Goal: Task Accomplishment & Management: Complete application form

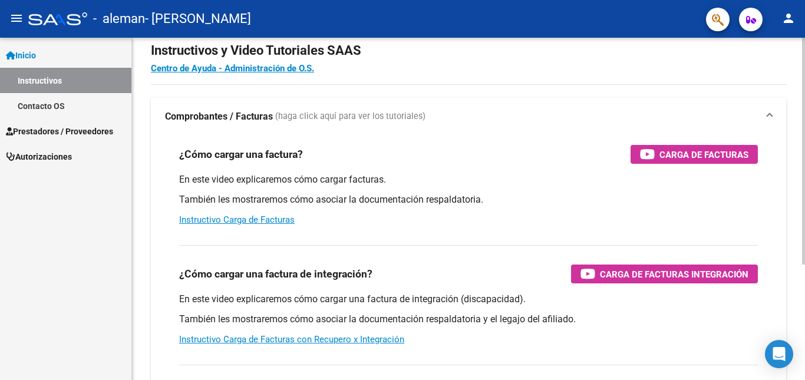
scroll to position [39, 0]
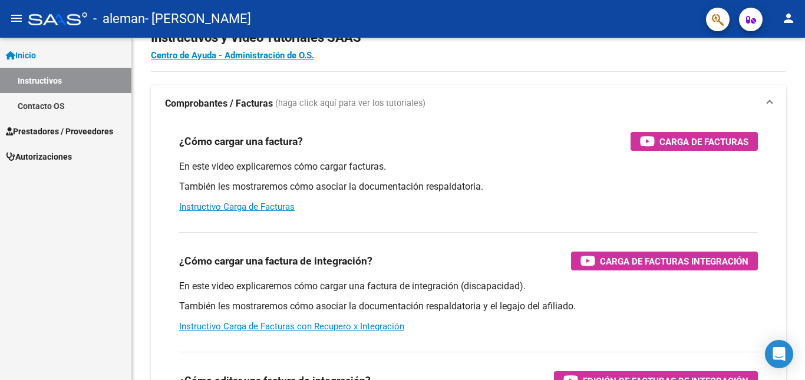
click at [65, 80] on link "Instructivos" at bounding box center [65, 80] width 131 height 25
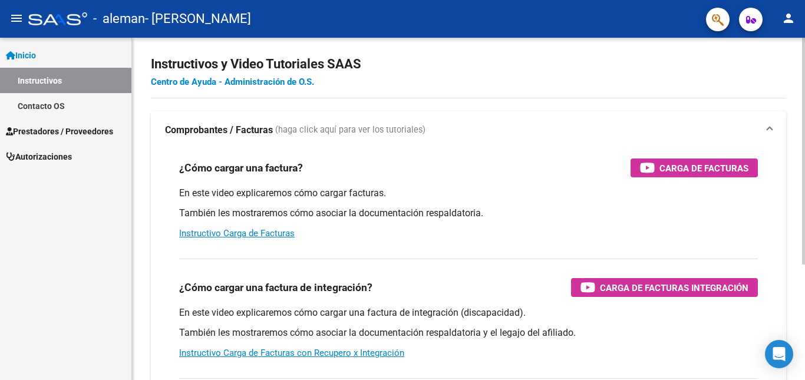
scroll to position [0, 0]
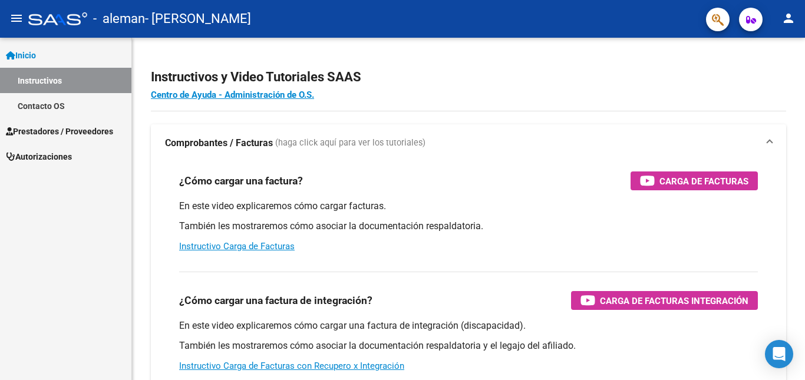
click at [44, 133] on span "Prestadores / Proveedores" at bounding box center [59, 131] width 107 height 13
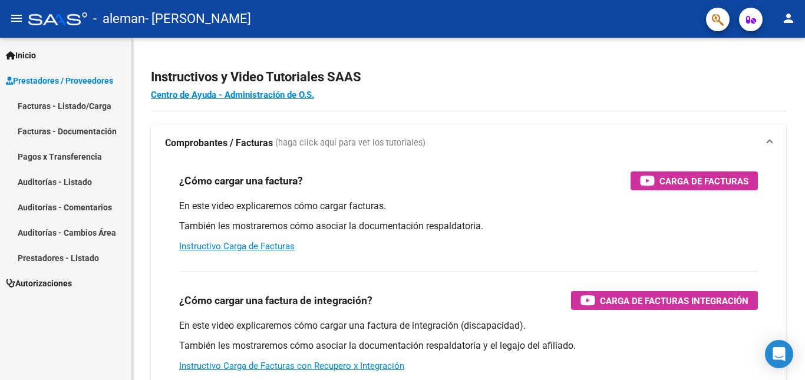
click at [58, 107] on link "Facturas - Listado/Carga" at bounding box center [65, 105] width 131 height 25
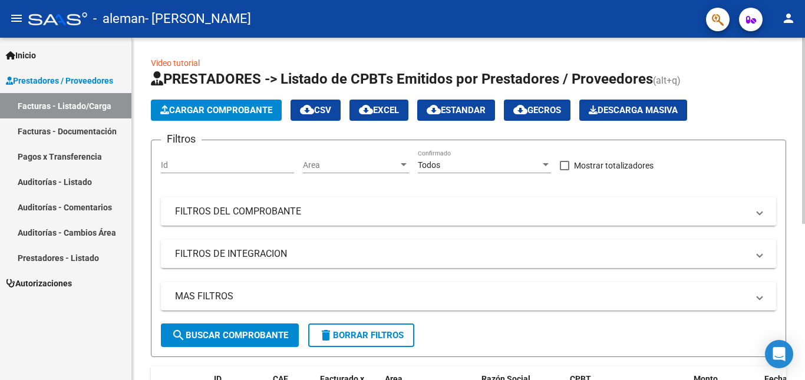
click at [248, 113] on span "Cargar Comprobante" at bounding box center [216, 110] width 112 height 11
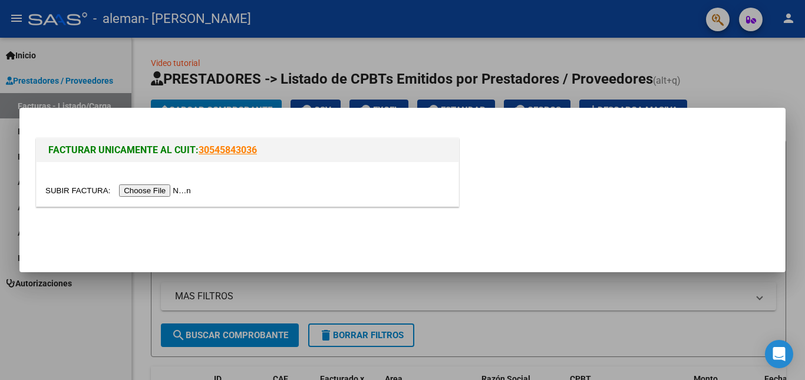
click at [165, 190] on input "file" at bounding box center [119, 190] width 149 height 12
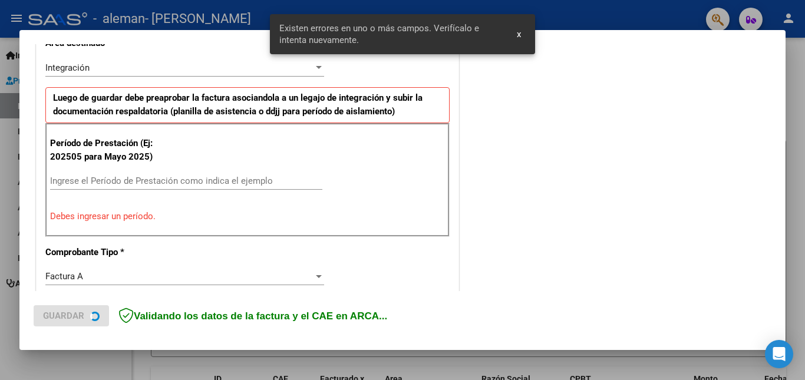
scroll to position [265, 0]
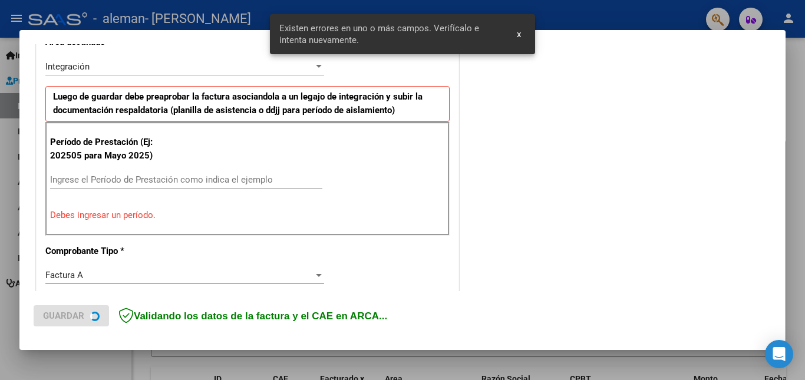
click at [124, 180] on input "Ingrese el Período de Prestación como indica el ejemplo" at bounding box center [186, 179] width 272 height 11
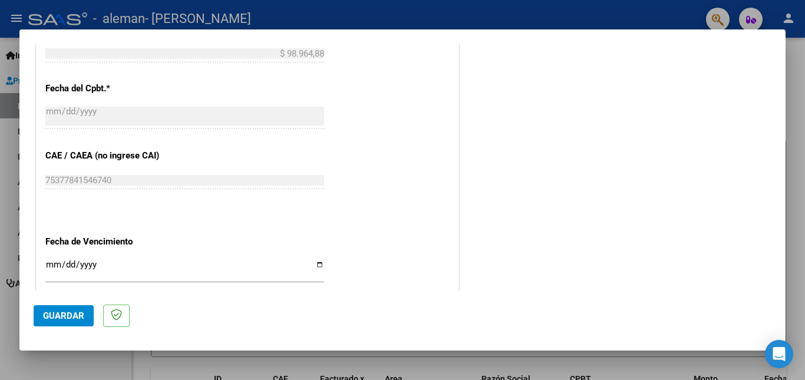
scroll to position [747, 0]
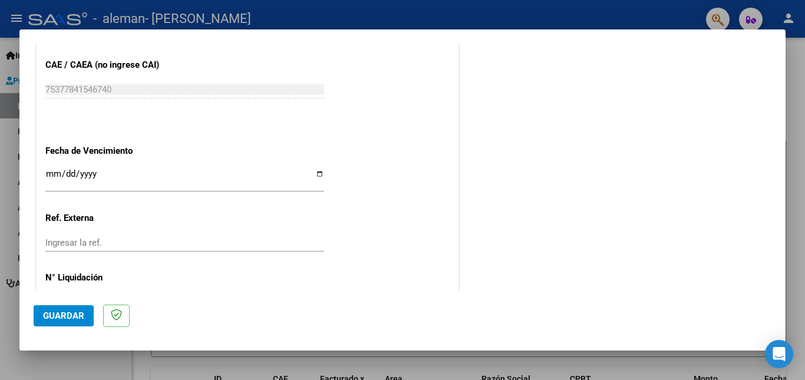
type input "202508"
click at [50, 314] on span "Guardar" at bounding box center [63, 316] width 41 height 11
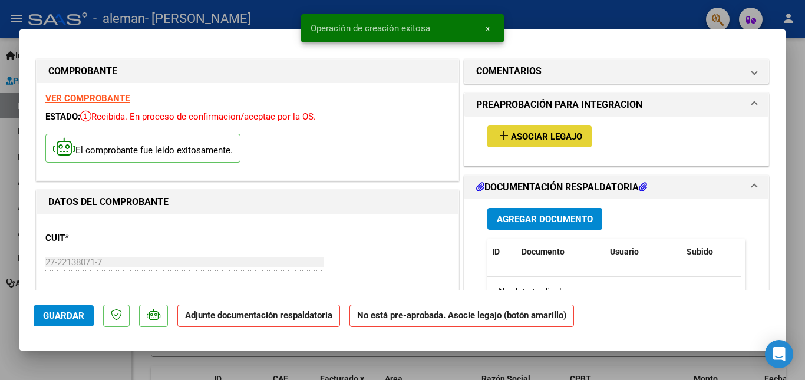
click at [530, 140] on span "Asociar Legajo" at bounding box center [546, 136] width 71 height 11
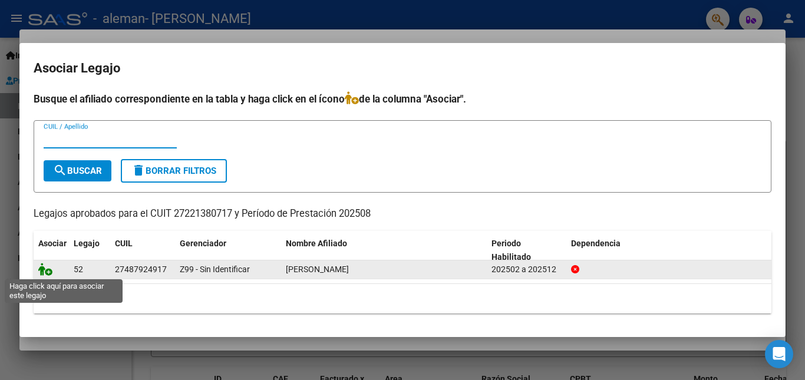
click at [44, 268] on icon at bounding box center [45, 269] width 14 height 13
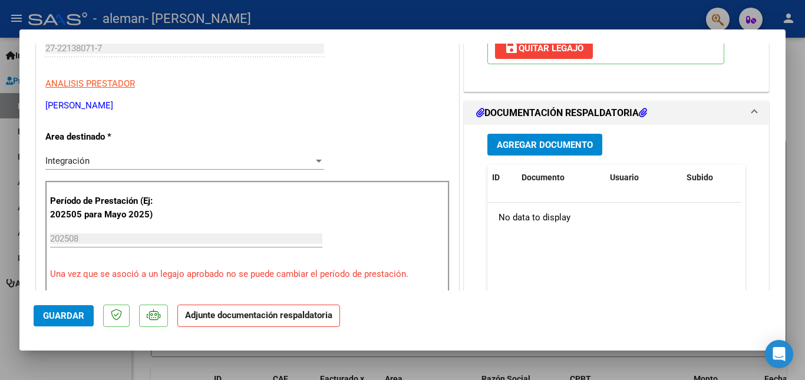
scroll to position [236, 0]
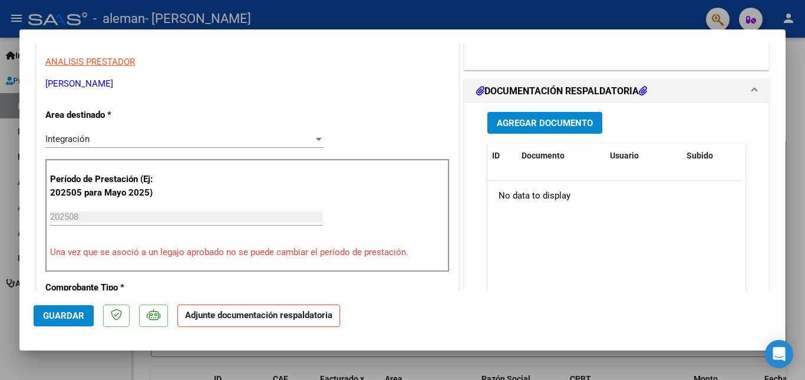
click at [223, 318] on strong "Adjunte documentación respaldatoria" at bounding box center [258, 315] width 147 height 11
click at [517, 124] on span "Agregar Documento" at bounding box center [545, 123] width 96 height 11
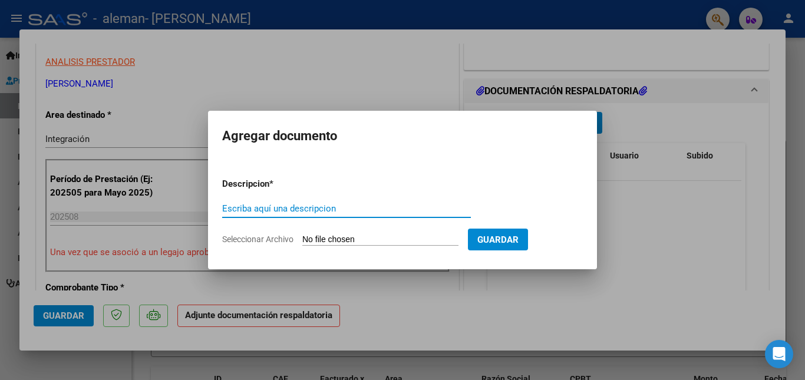
click at [306, 206] on input "Escriba aquí una descripcion" at bounding box center [346, 208] width 249 height 11
type input "a"
type input "Asistencia"
click at [392, 240] on input "Seleccionar Archivo" at bounding box center [380, 240] width 156 height 11
click at [410, 283] on div at bounding box center [402, 190] width 805 height 380
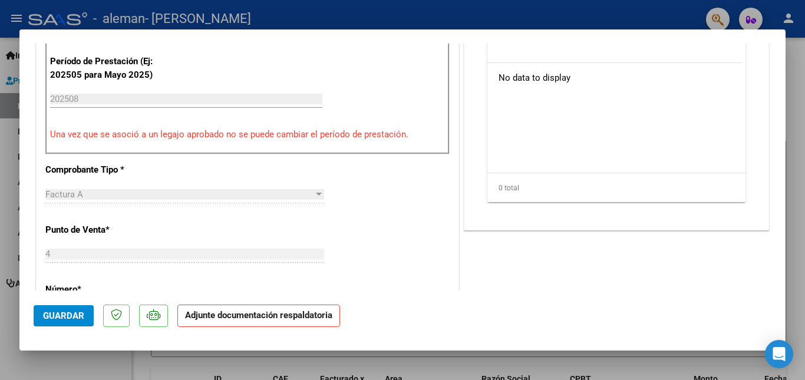
scroll to position [314, 0]
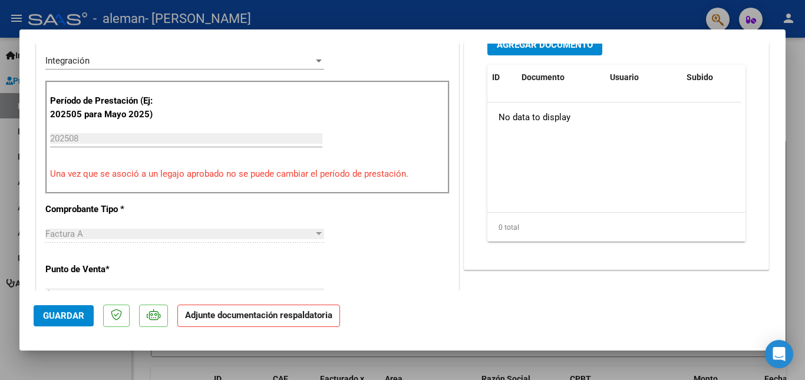
click at [74, 310] on button "Guardar" at bounding box center [64, 315] width 60 height 21
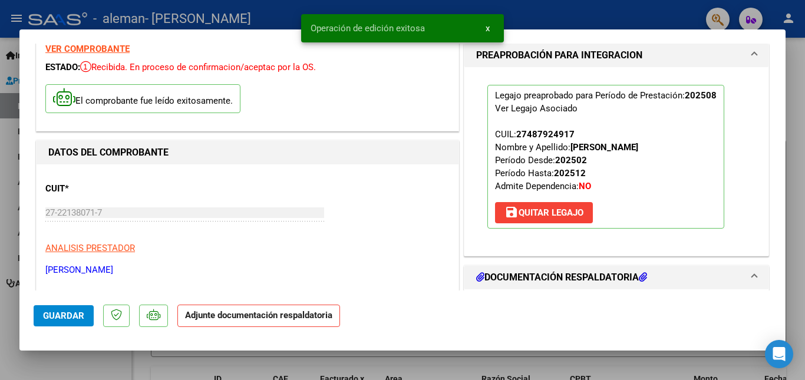
scroll to position [0, 0]
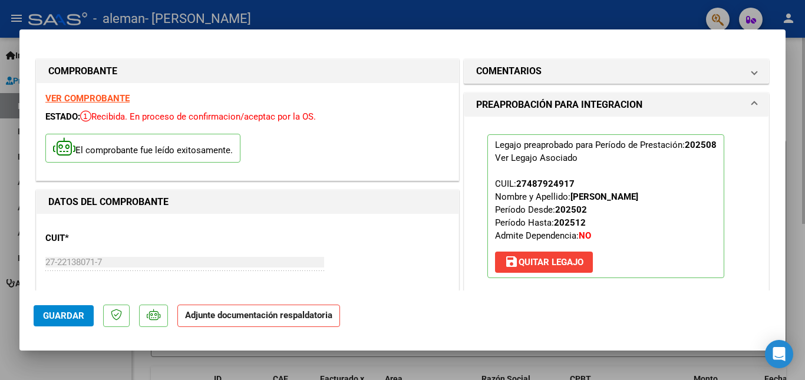
click at [791, 92] on div at bounding box center [402, 190] width 805 height 380
type input "$ 0,00"
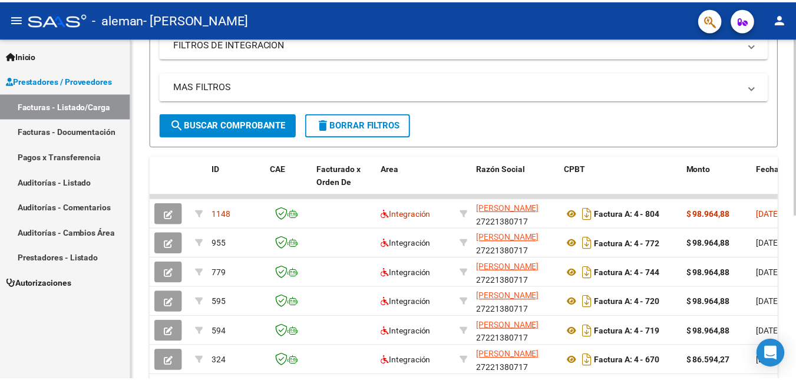
scroll to position [236, 0]
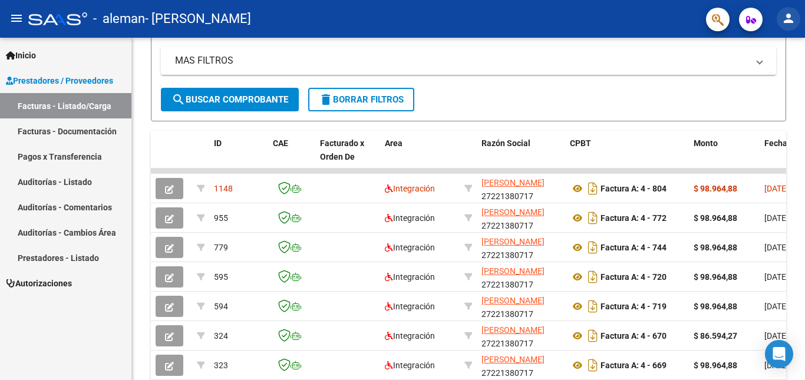
click at [793, 22] on mat-icon "person" at bounding box center [788, 18] width 14 height 14
click at [756, 80] on button "exit_to_app Salir" at bounding box center [764, 78] width 72 height 28
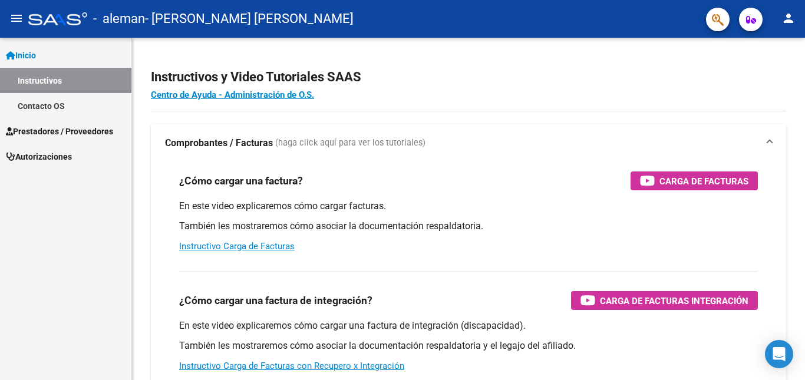
click at [52, 130] on span "Prestadores / Proveedores" at bounding box center [59, 131] width 107 height 13
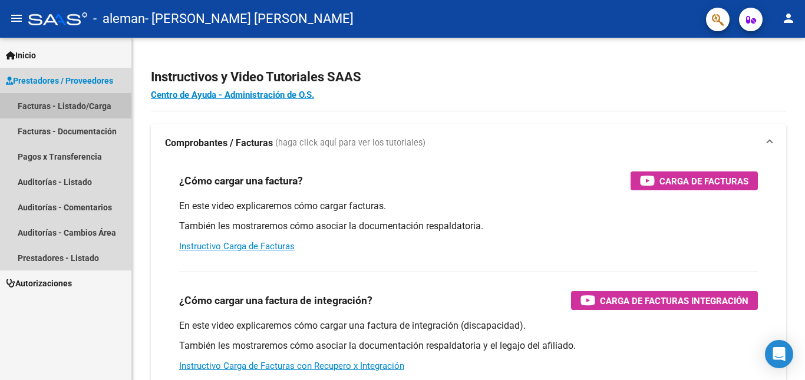
click at [52, 108] on link "Facturas - Listado/Carga" at bounding box center [65, 105] width 131 height 25
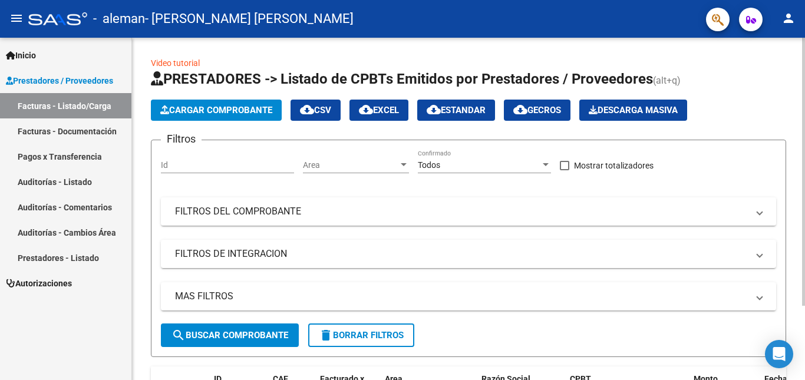
scroll to position [39, 0]
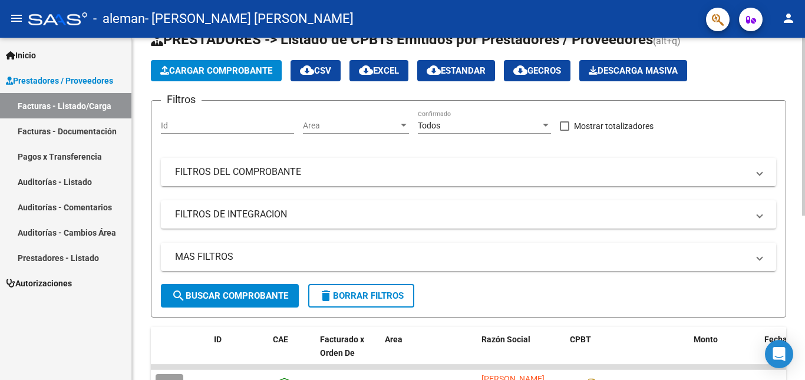
click at [226, 67] on span "Cargar Comprobante" at bounding box center [216, 70] width 112 height 11
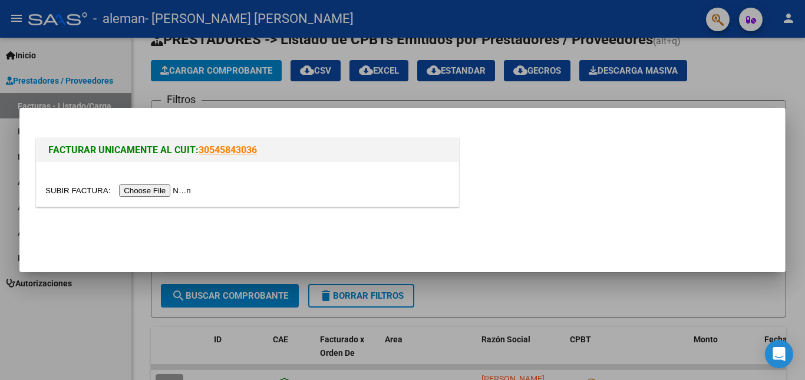
click at [168, 188] on input "file" at bounding box center [119, 190] width 149 height 12
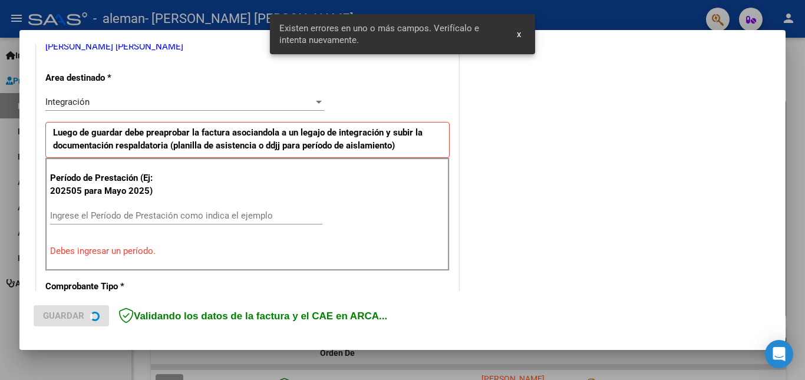
scroll to position [265, 0]
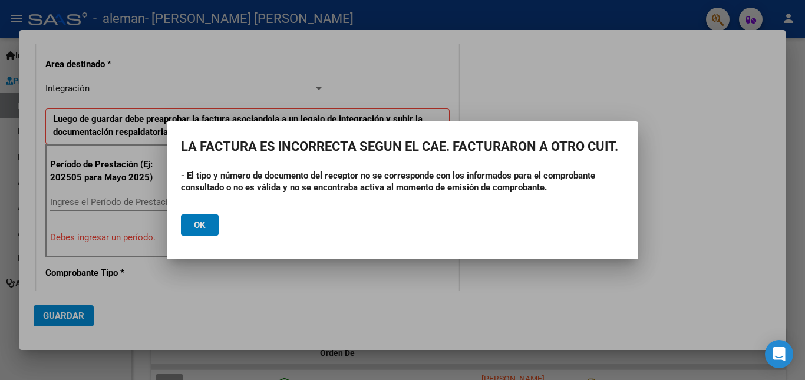
click at [202, 221] on span "Ok" at bounding box center [200, 225] width 12 height 11
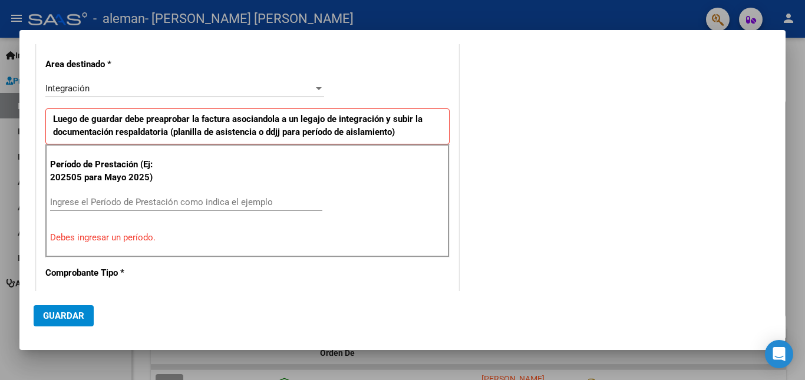
click at [131, 204] on input "Ingrese el Período de Prestación como indica el ejemplo" at bounding box center [186, 202] width 272 height 11
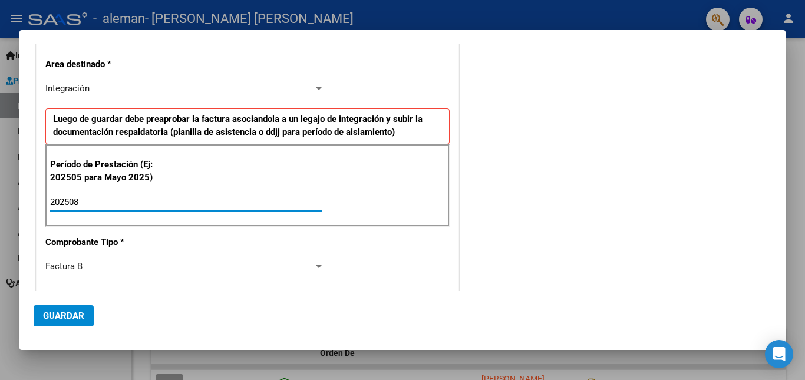
type input "202508"
click at [71, 316] on span "Guardar" at bounding box center [63, 316] width 41 height 11
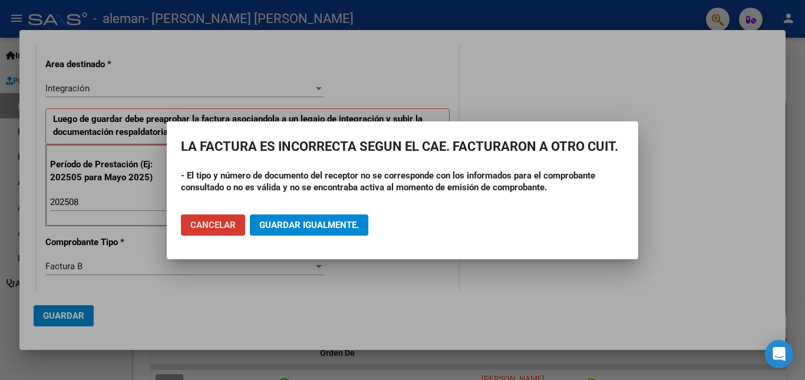
click at [210, 222] on span "Cancelar" at bounding box center [212, 225] width 45 height 11
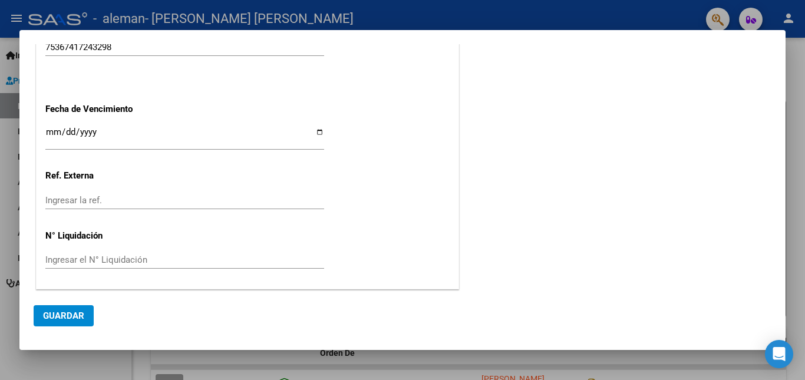
scroll to position [790, 0]
click at [78, 315] on span "Guardar" at bounding box center [63, 316] width 41 height 11
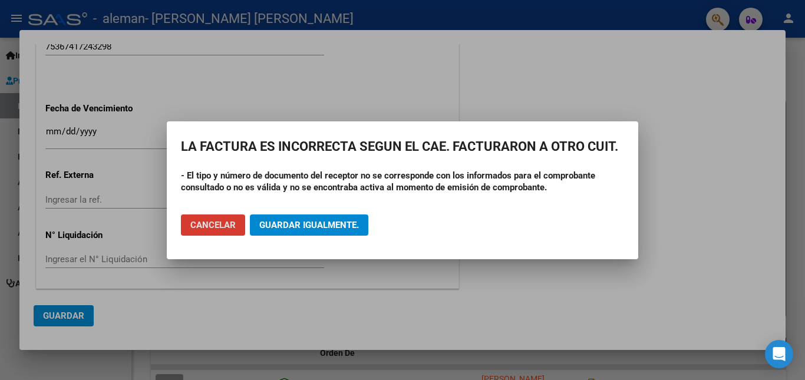
click at [216, 222] on span "Cancelar" at bounding box center [212, 225] width 45 height 11
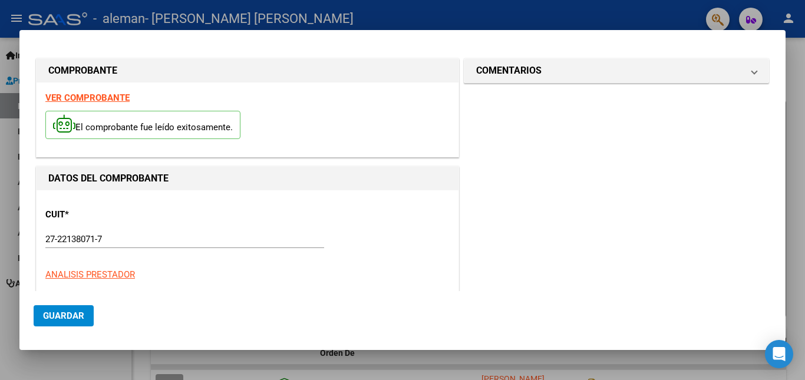
scroll to position [0, 0]
click at [104, 95] on strong "VER COMPROBANTE" at bounding box center [87, 99] width 84 height 11
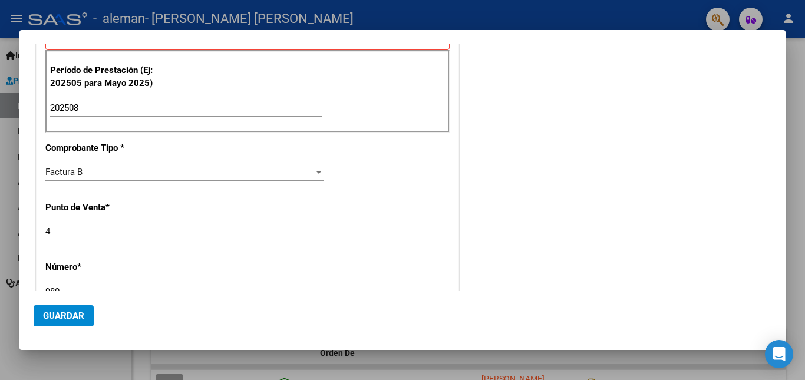
scroll to position [432, 0]
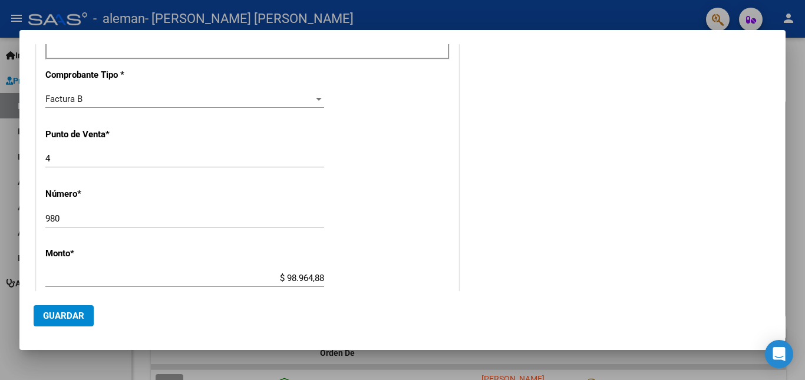
click at [193, 102] on div "Factura B" at bounding box center [179, 99] width 268 height 11
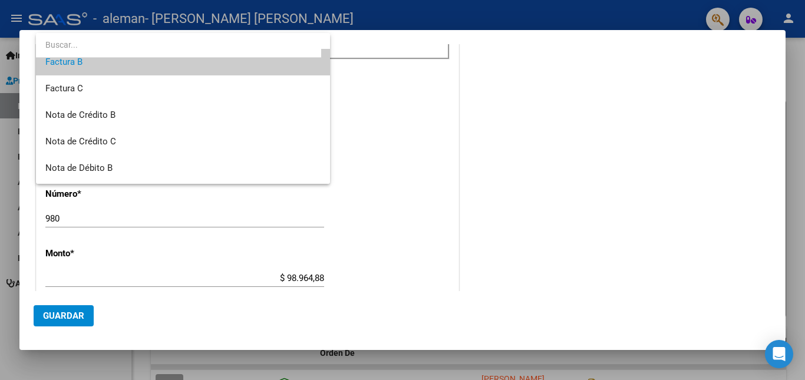
scroll to position [39, 0]
click at [361, 138] on div at bounding box center [402, 190] width 805 height 380
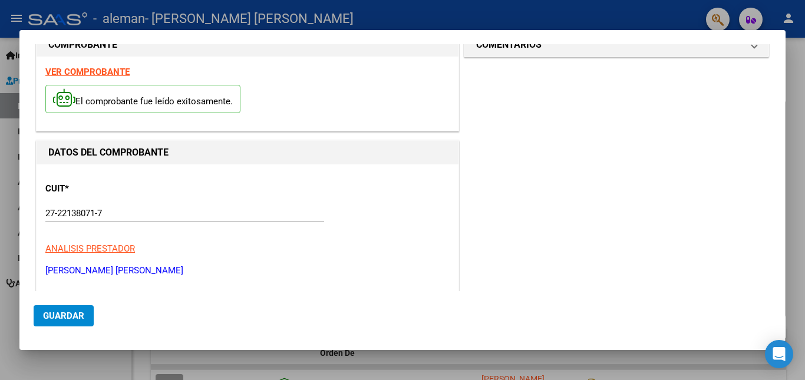
scroll to position [0, 0]
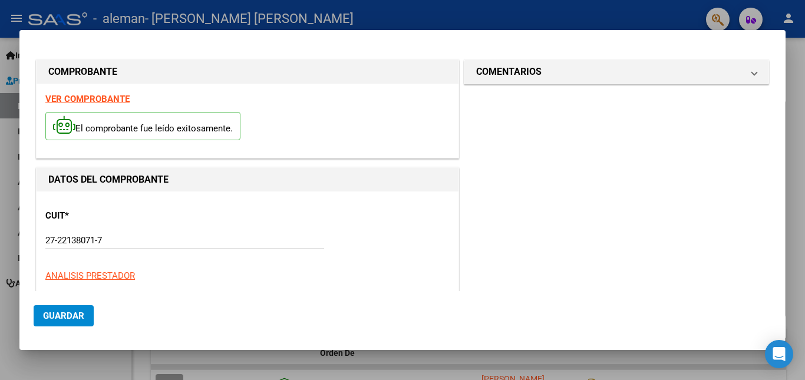
click at [61, 316] on span "Guardar" at bounding box center [63, 316] width 41 height 11
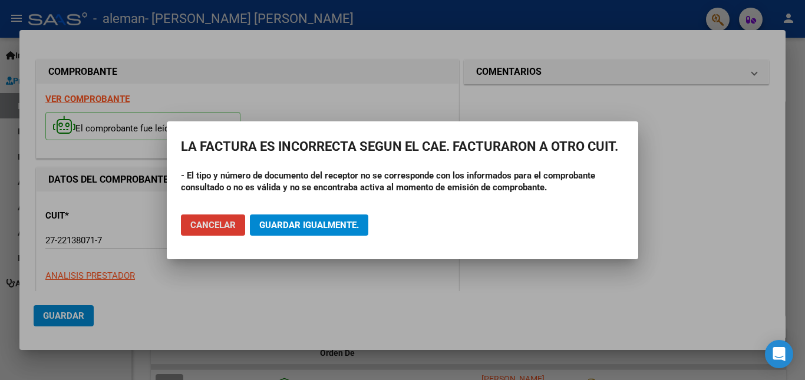
click at [314, 221] on span "Guardar igualmente." at bounding box center [309, 225] width 100 height 11
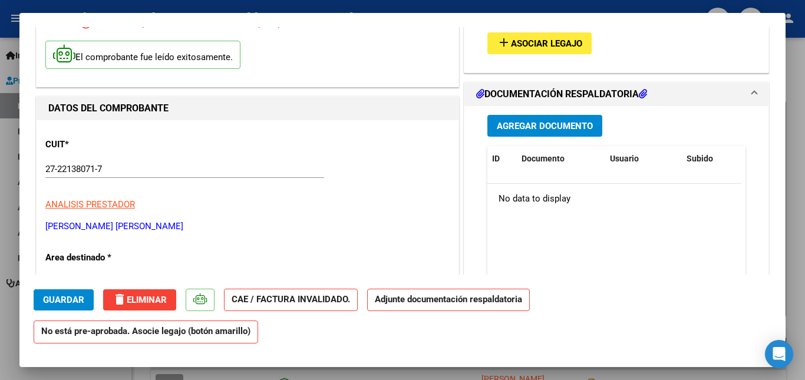
scroll to position [78, 0]
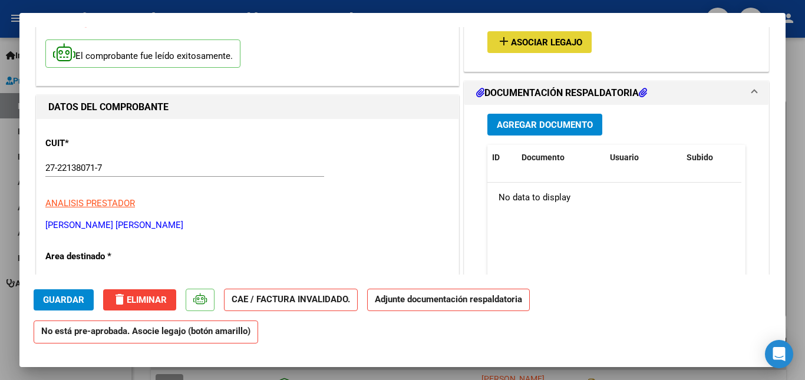
click at [525, 39] on span "Asociar Legajo" at bounding box center [546, 42] width 71 height 11
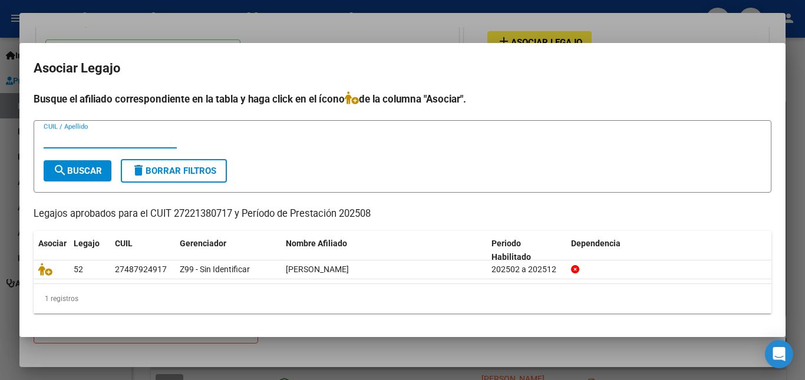
click at [794, 137] on div at bounding box center [402, 190] width 805 height 380
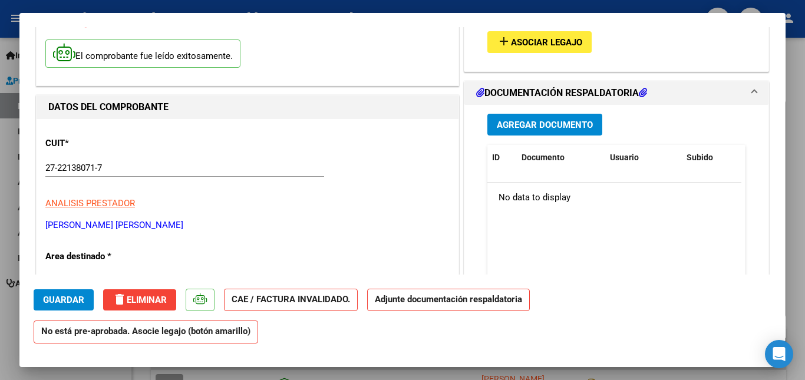
click at [539, 38] on span "Asociar Legajo" at bounding box center [546, 42] width 71 height 11
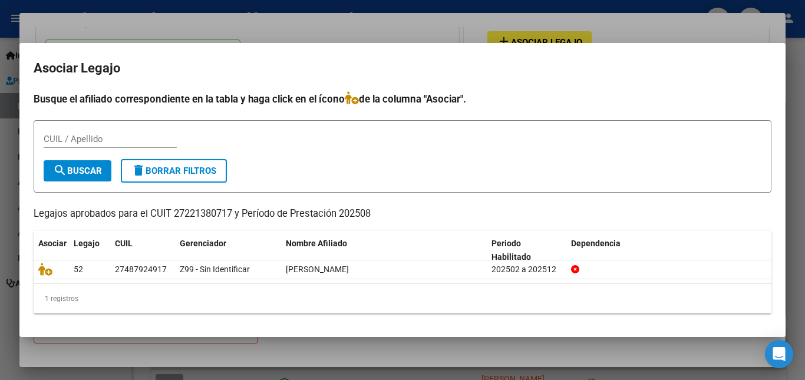
click at [675, 28] on div at bounding box center [402, 190] width 805 height 380
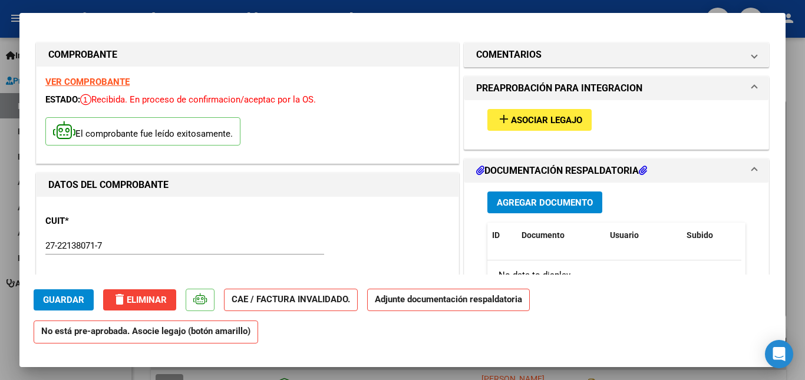
scroll to position [0, 0]
click at [799, 104] on div at bounding box center [402, 190] width 805 height 380
type input "$ 0,00"
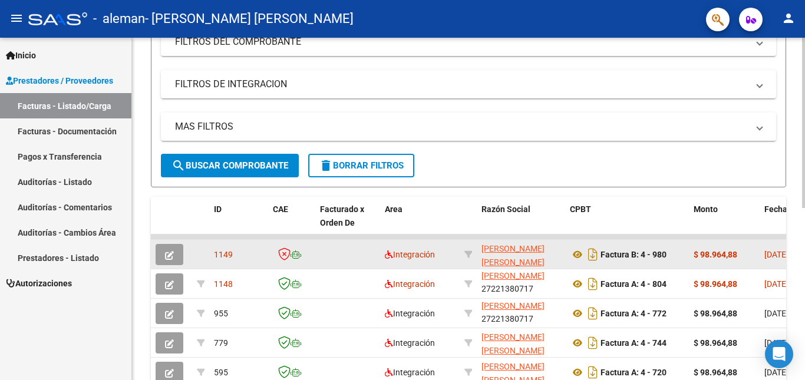
scroll to position [189, 0]
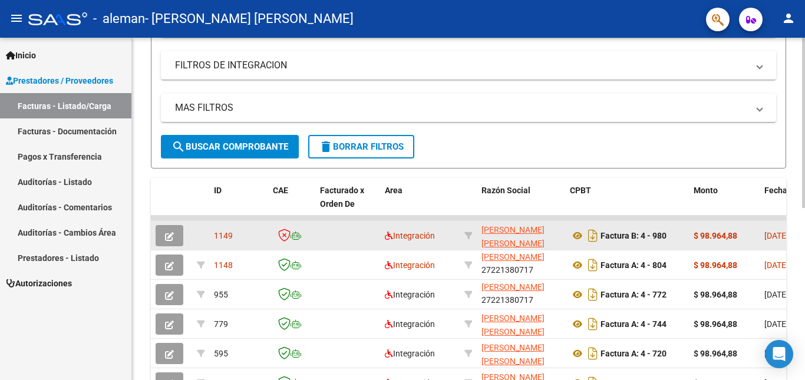
click at [171, 232] on icon "button" at bounding box center [169, 236] width 9 height 9
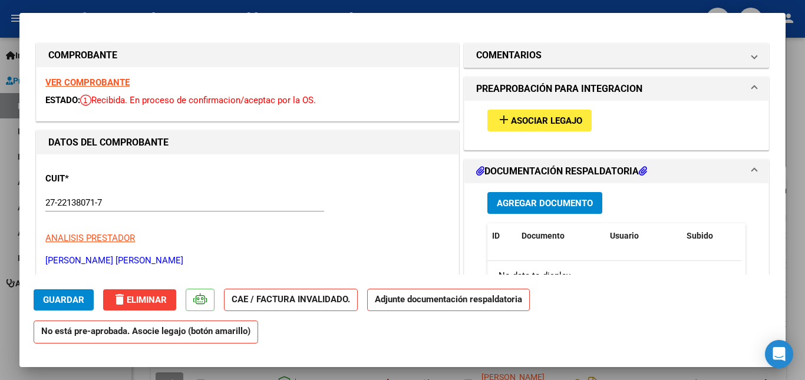
click at [131, 297] on span "delete Eliminar" at bounding box center [140, 300] width 54 height 11
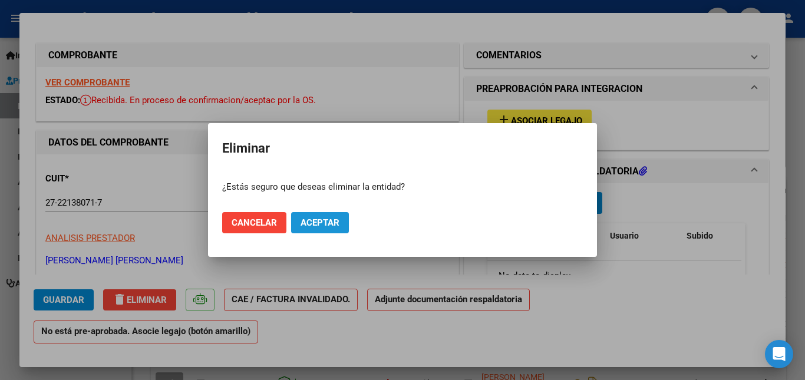
click at [299, 222] on button "Aceptar" at bounding box center [320, 222] width 58 height 21
type input "$ 0,00"
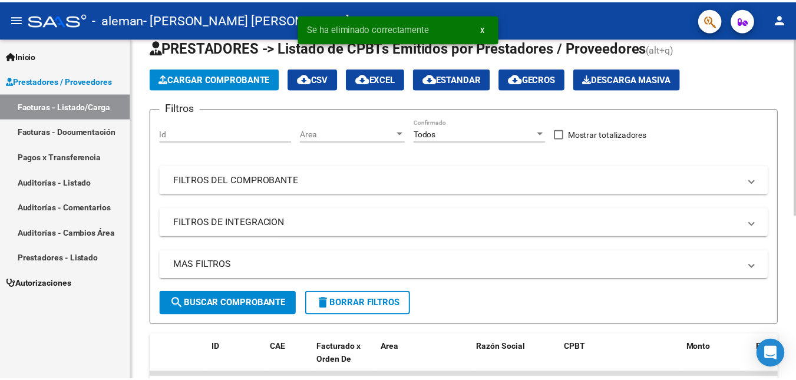
scroll to position [0, 0]
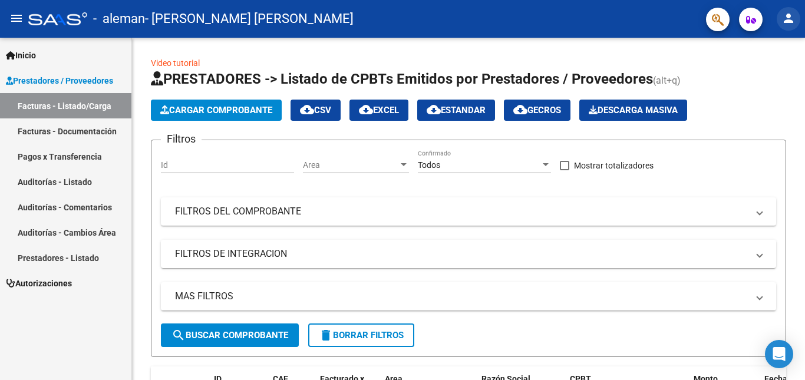
click at [796, 16] on button "person" at bounding box center [789, 19] width 24 height 24
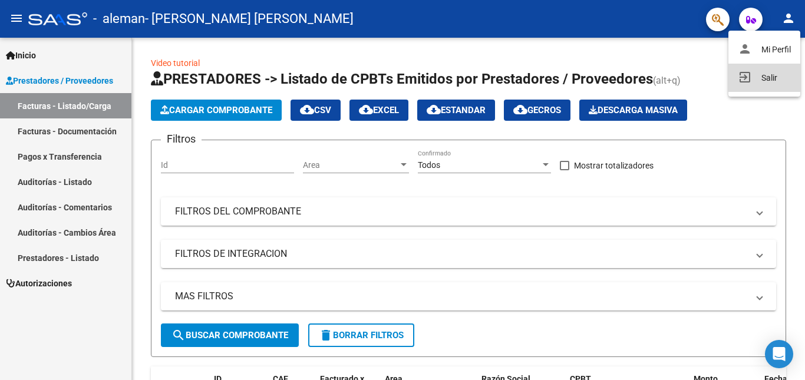
click at [756, 75] on button "exit_to_app Salir" at bounding box center [764, 78] width 72 height 28
